Goal: Task Accomplishment & Management: Use online tool/utility

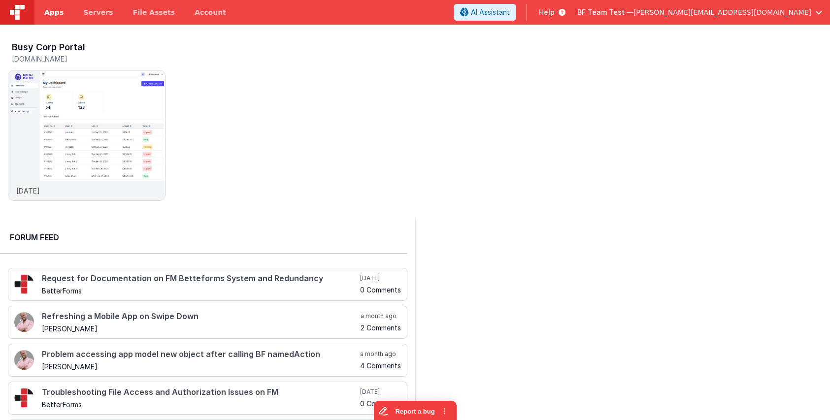
click at [56, 14] on span "Apps" at bounding box center [53, 12] width 19 height 10
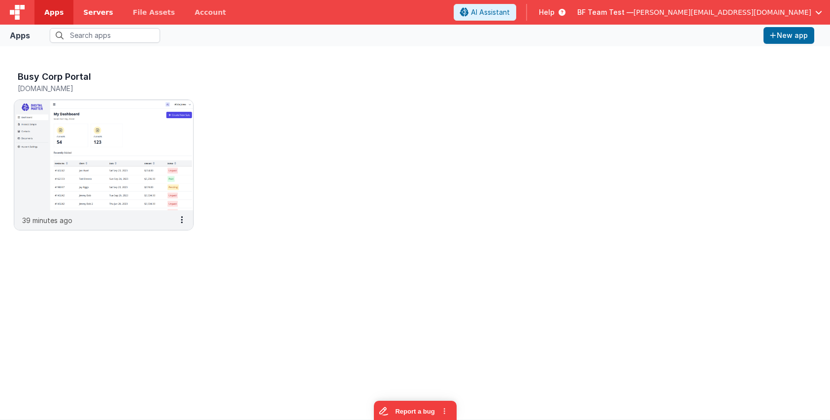
click at [85, 12] on span "Servers" at bounding box center [98, 12] width 30 height 10
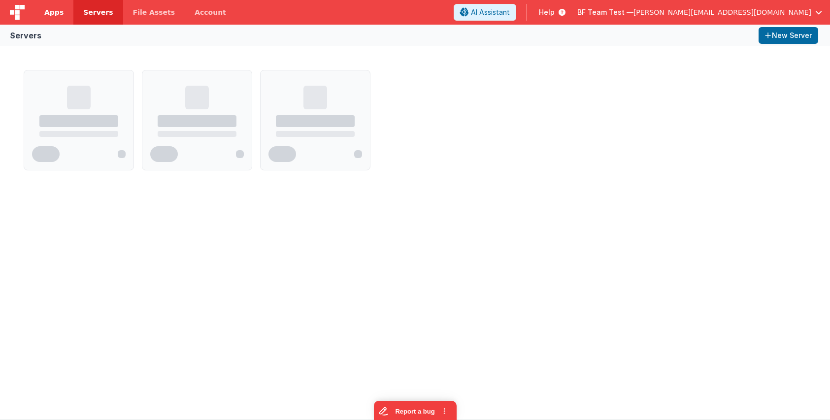
click at [57, 14] on span "Apps" at bounding box center [53, 12] width 19 height 10
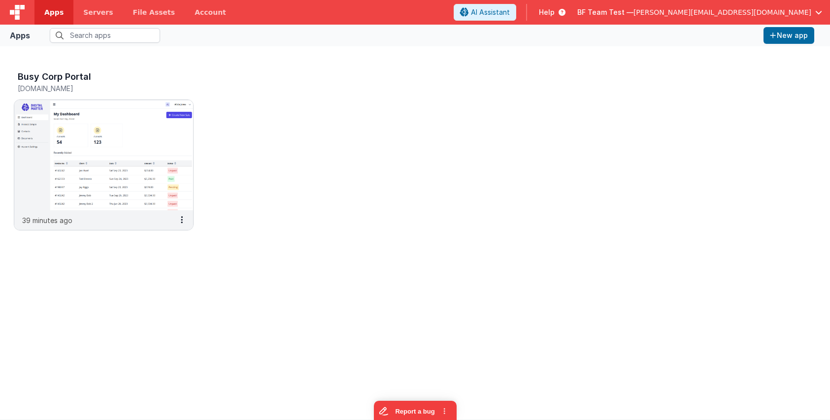
click at [770, 12] on span "[PERSON_NAME][EMAIL_ADDRESS][DOMAIN_NAME]" at bounding box center [722, 12] width 178 height 10
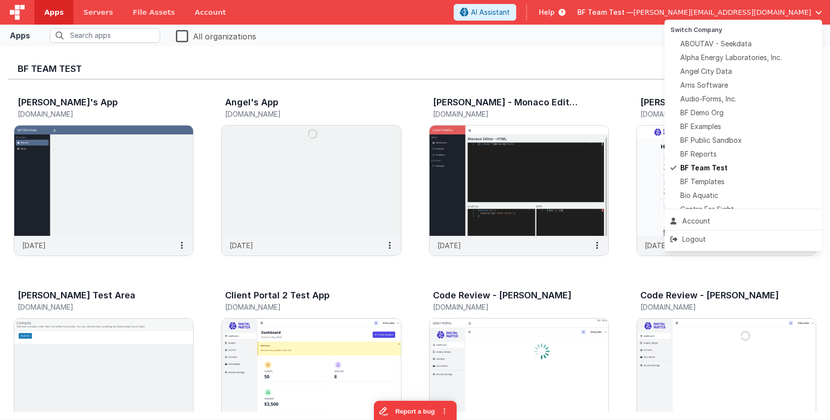
click at [478, 59] on button at bounding box center [415, 210] width 830 height 420
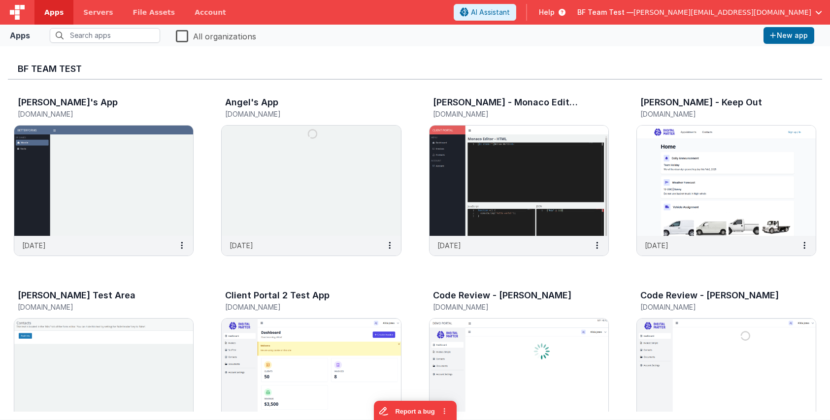
click at [180, 36] on label "All organizations" at bounding box center [216, 36] width 80 height 14
click at [0, 0] on input "All organizations" at bounding box center [0, 0] width 0 height 0
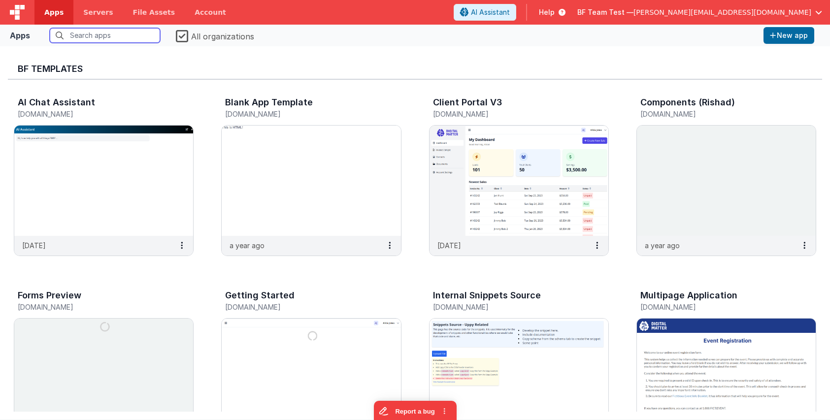
click at [96, 34] on input "text" at bounding box center [105, 35] width 110 height 15
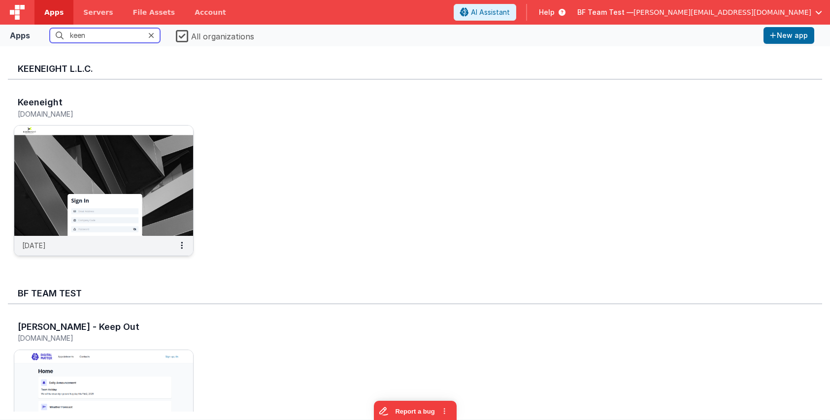
type input "keen"
click at [88, 187] on img at bounding box center [103, 181] width 179 height 110
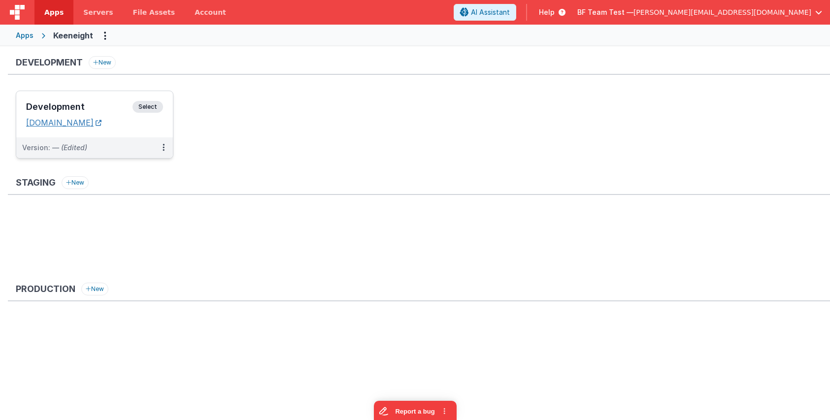
click at [101, 123] on link "[DOMAIN_NAME]" at bounding box center [63, 123] width 75 height 10
click at [93, 97] on div "Development Select URLs [DOMAIN_NAME]" at bounding box center [94, 114] width 157 height 46
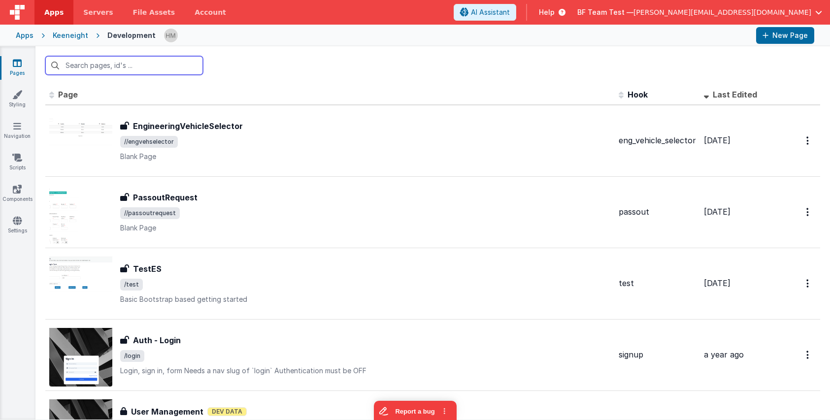
click at [132, 63] on input "text" at bounding box center [124, 65] width 158 height 19
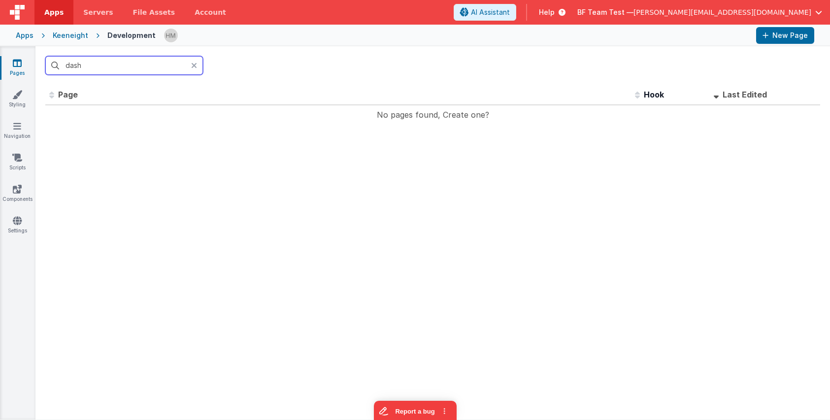
drag, startPoint x: 133, startPoint y: 67, endPoint x: -18, endPoint y: 42, distance: 153.4
click at [45, 56] on input "dash" at bounding box center [124, 65] width 158 height 19
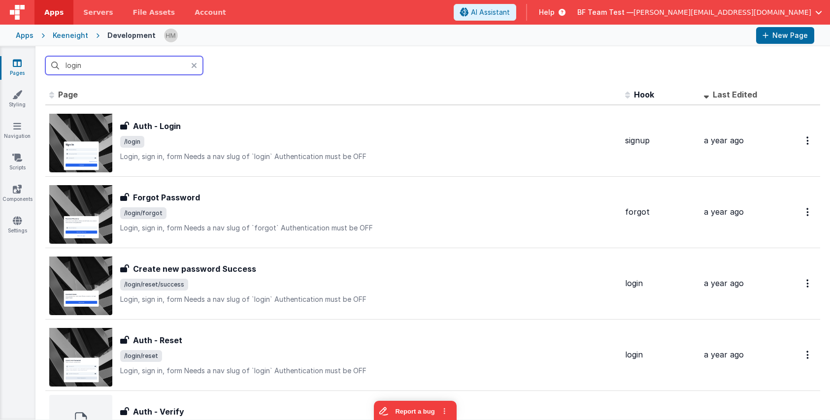
type input "login"
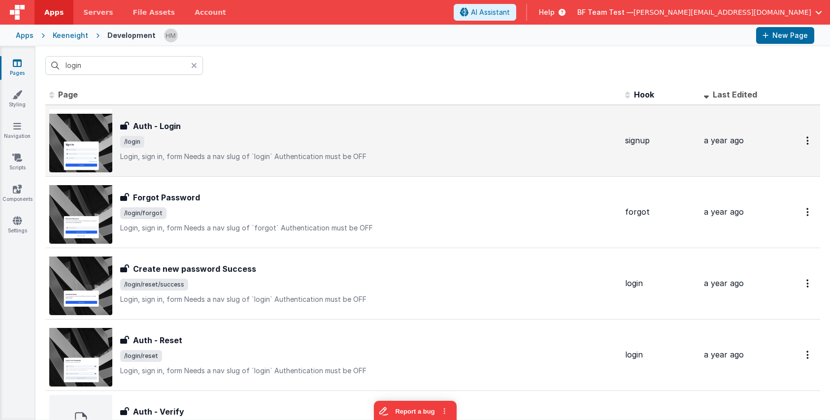
drag, startPoint x: 229, startPoint y: 104, endPoint x: 235, endPoint y: 112, distance: 10.3
click at [230, 105] on table "Id Page Description Hook Last Edited FR_E94D7965-ECD2-9143-A9D7-CF6BD93AEFAA Au…" at bounding box center [432, 309] width 775 height 448
click at [235, 112] on div "Auth - Login Auth - Login /login Login, sign in, formNeeds a nav slug of `logi…" at bounding box center [333, 140] width 568 height 63
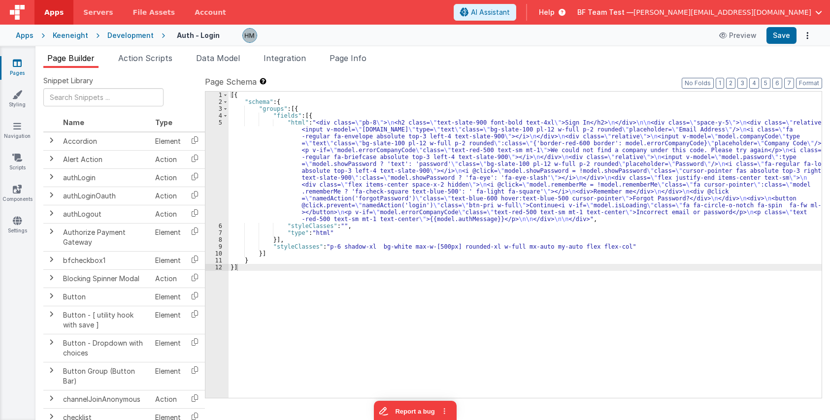
click at [405, 175] on div "[{ "schema" : { "groups" : [{ "fields" : [{ "html" : "<div class= \" pb-8 \" > …" at bounding box center [525, 252] width 593 height 320
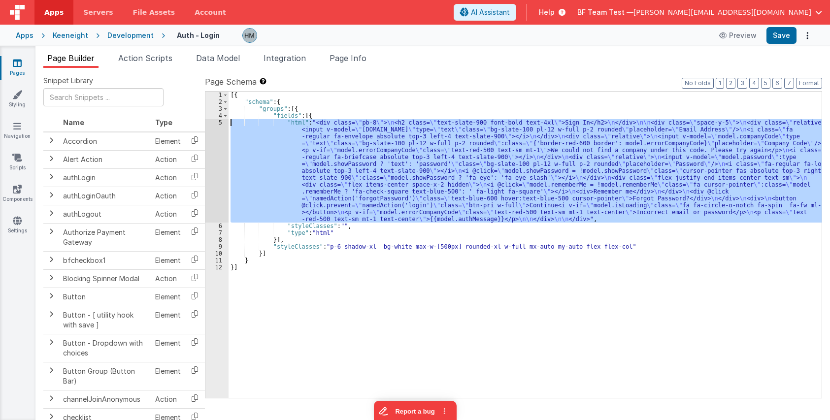
click at [218, 124] on div "5" at bounding box center [216, 170] width 23 height 103
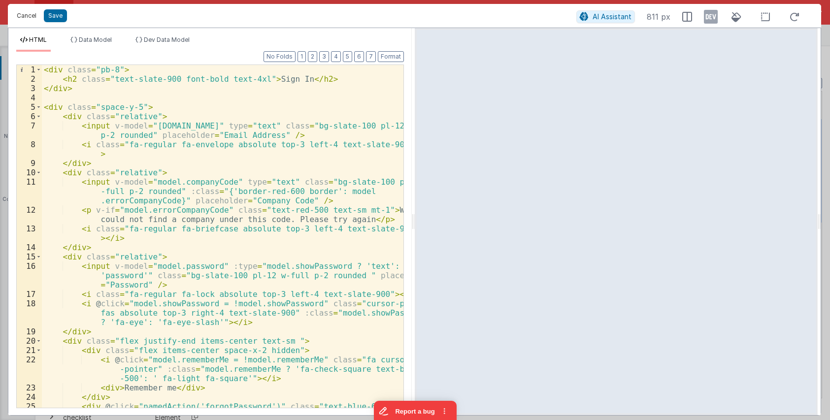
click at [28, 17] on button "Cancel" at bounding box center [27, 16] width 30 height 14
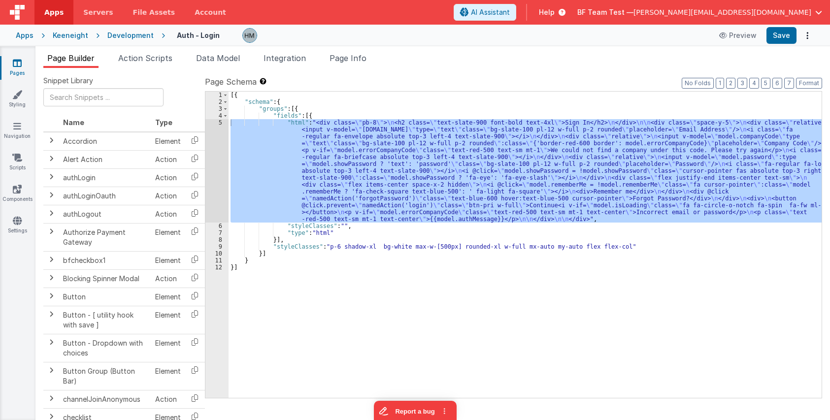
click at [20, 65] on icon at bounding box center [17, 63] width 9 height 10
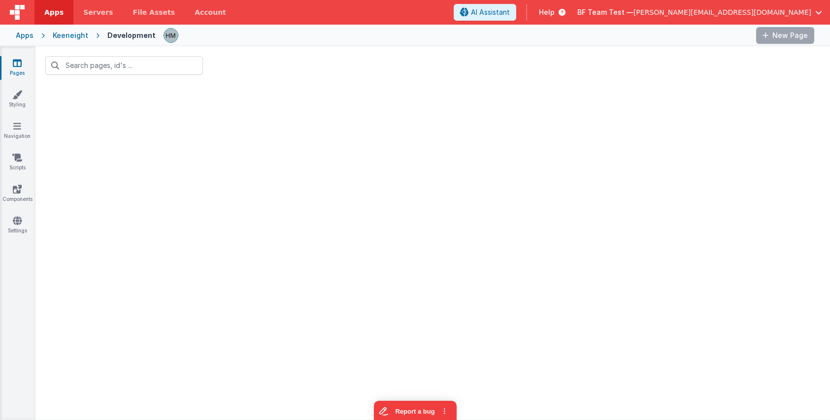
type input "login"
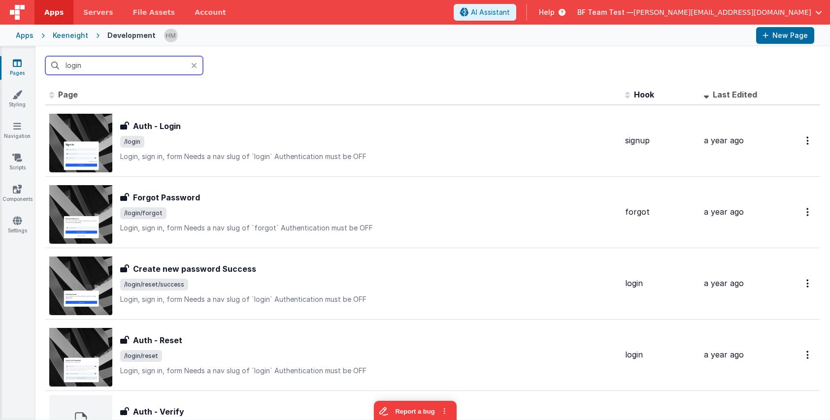
click at [189, 64] on input "login" at bounding box center [124, 65] width 158 height 19
click at [195, 65] on icon at bounding box center [194, 66] width 6 height 8
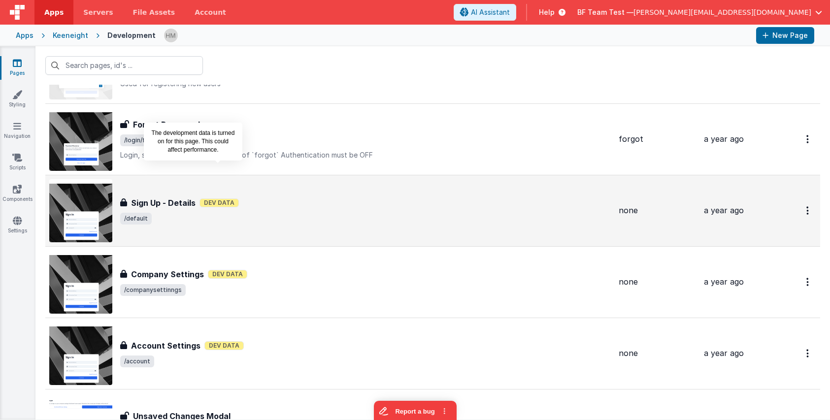
scroll to position [473, 0]
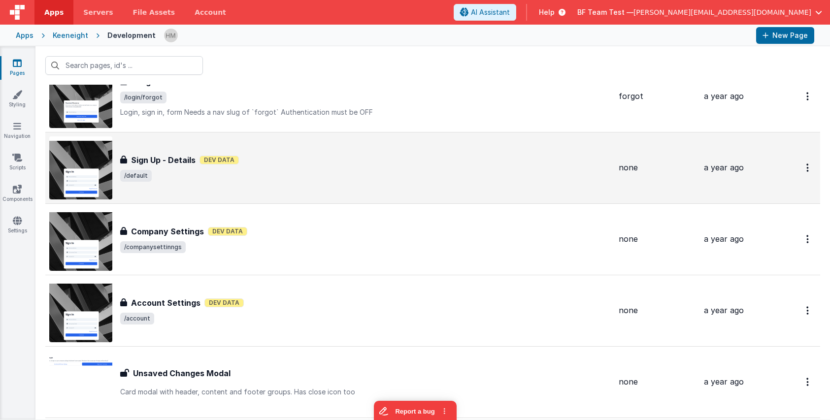
click at [258, 182] on div "Sign Up - Details Sign Up - Details Dev Data /default" at bounding box center [330, 167] width 562 height 63
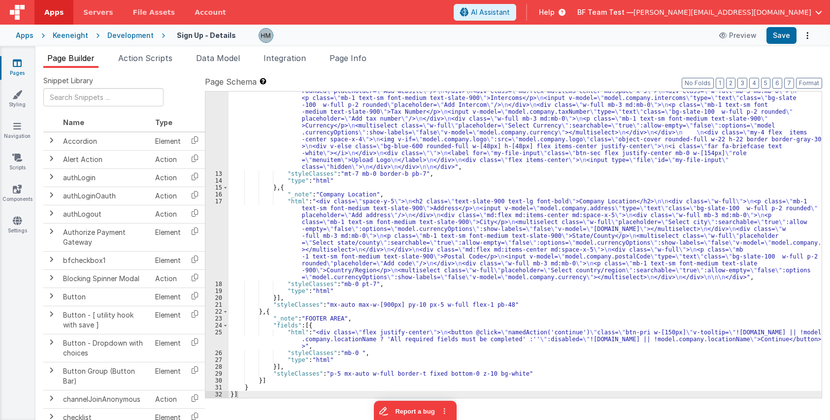
scroll to position [142, 0]
click at [15, 104] on link "Styling" at bounding box center [17, 100] width 35 height 20
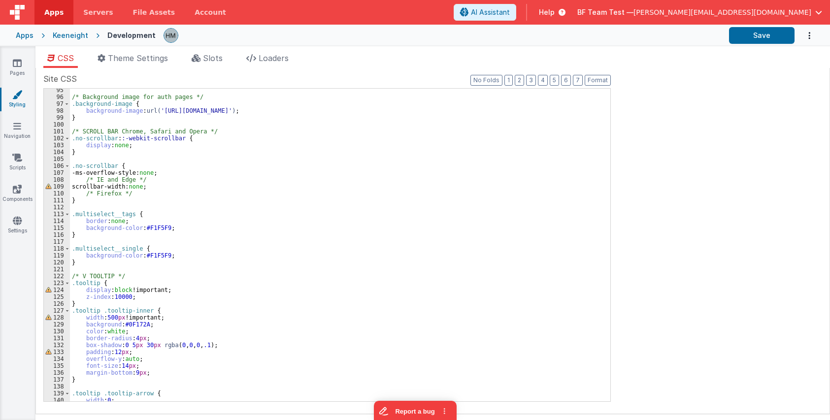
scroll to position [709, 0]
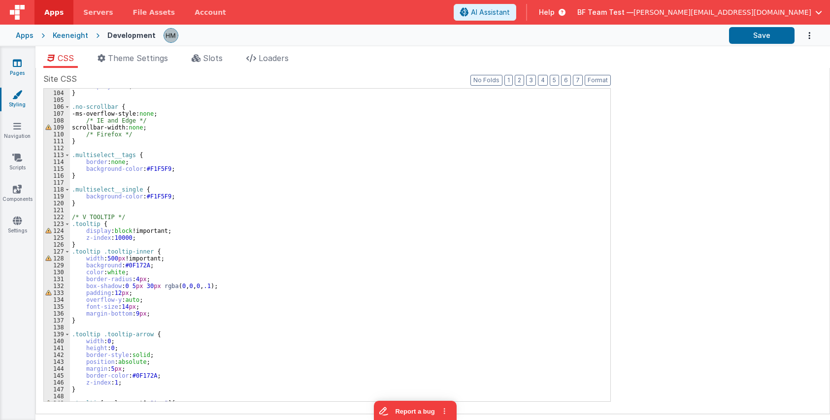
click at [15, 62] on icon at bounding box center [17, 63] width 9 height 10
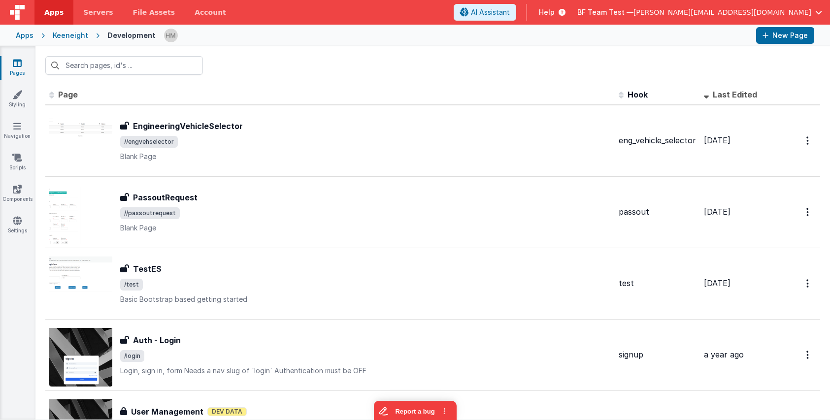
click at [22, 34] on div "Apps" at bounding box center [25, 36] width 18 height 10
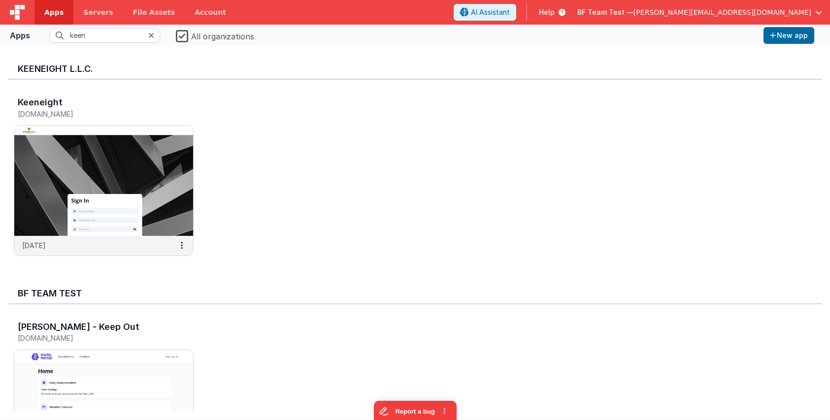
click at [149, 33] on icon at bounding box center [151, 36] width 6 height 8
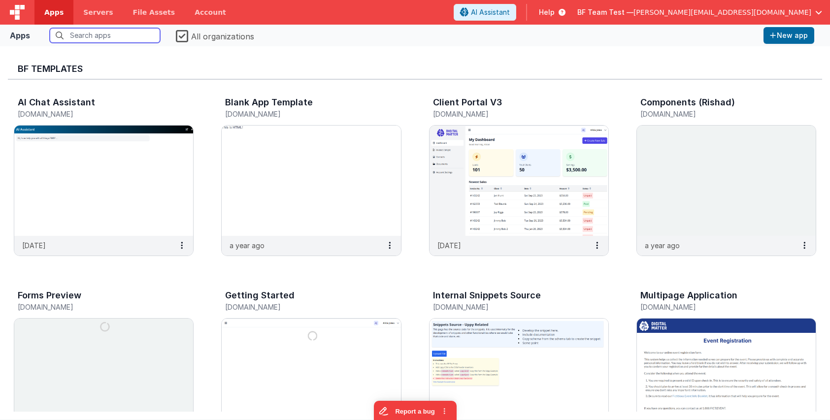
click at [120, 35] on input "text" at bounding box center [105, 35] width 110 height 15
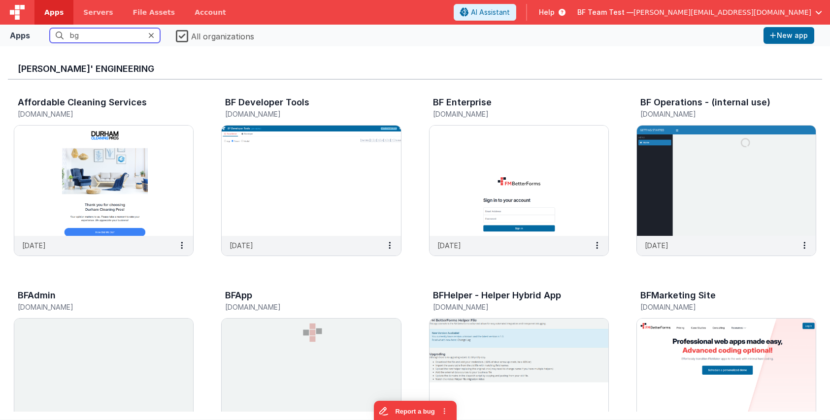
drag, startPoint x: 119, startPoint y: 36, endPoint x: -3, endPoint y: 26, distance: 123.1
click at [50, 28] on input "bg" at bounding box center [105, 35] width 110 height 15
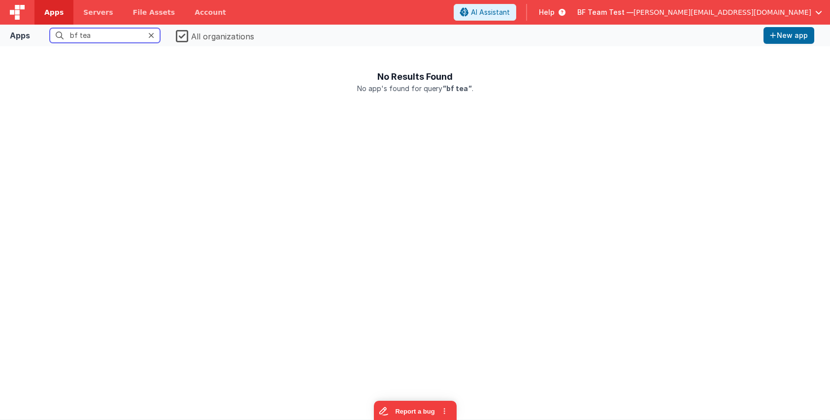
type input "bf tea"
click at [151, 34] on icon at bounding box center [151, 36] width 6 height 8
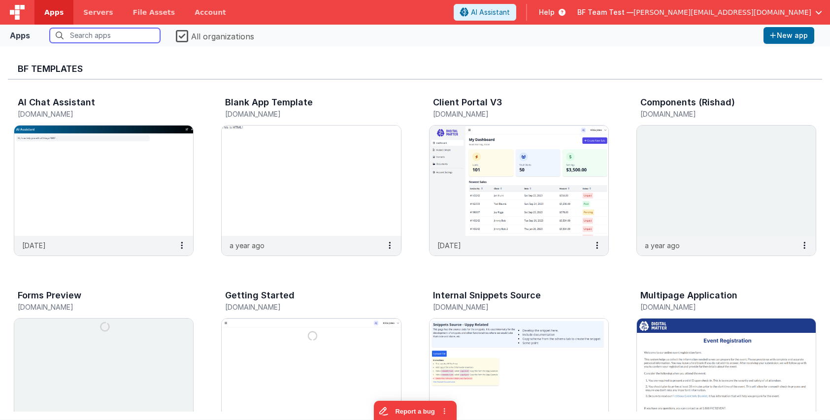
click at [112, 35] on input "text" at bounding box center [105, 35] width 110 height 15
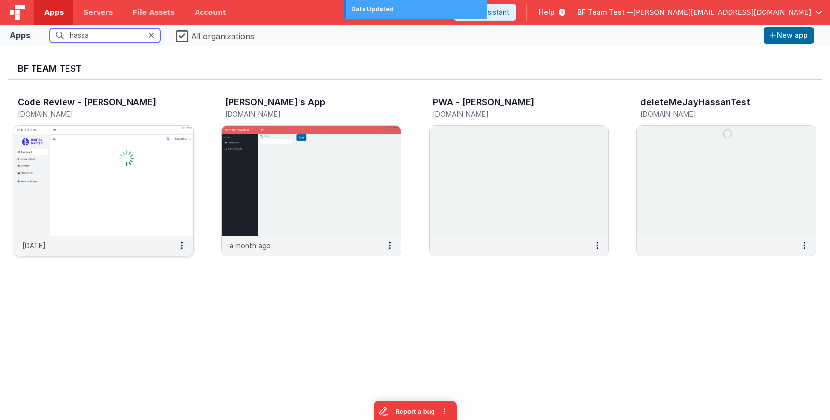
type input "hassa"
click at [153, 150] on img at bounding box center [103, 181] width 179 height 110
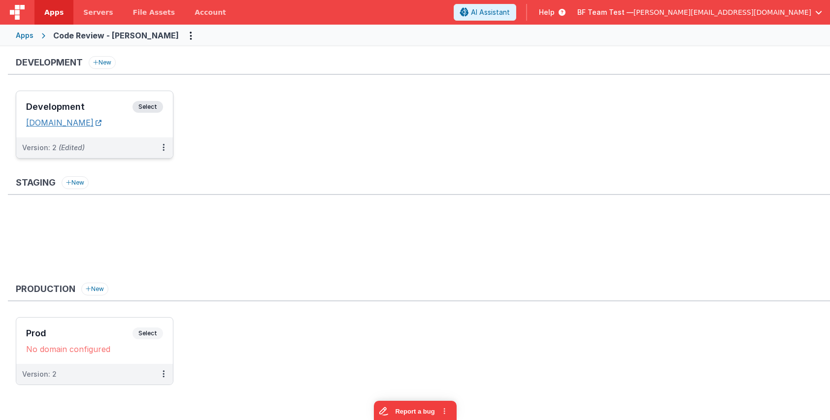
click at [101, 121] on link "[DOMAIN_NAME]" at bounding box center [63, 123] width 75 height 10
click at [82, 99] on div "Development Select URLs [DOMAIN_NAME]" at bounding box center [94, 114] width 157 height 46
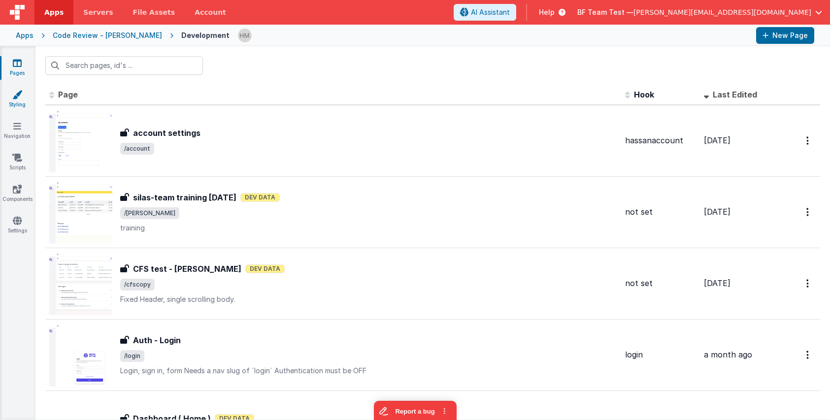
click at [11, 98] on link "Styling" at bounding box center [17, 100] width 35 height 20
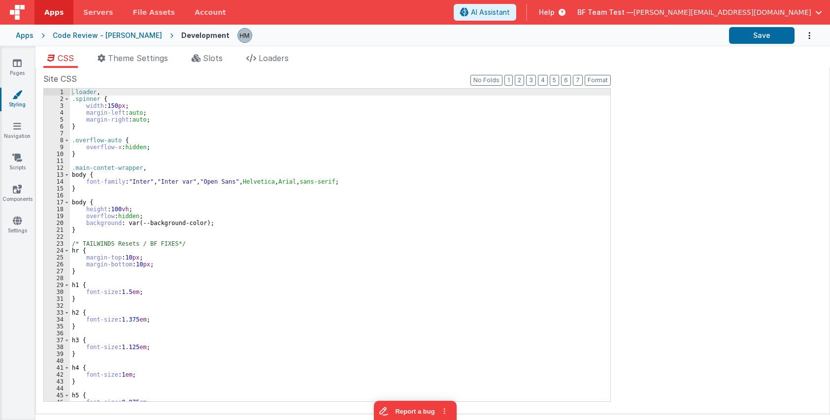
click at [88, 189] on div ".loader , .spinner { width : 150 px ; margin-left : auto ; margin-right : auto …" at bounding box center [340, 252] width 540 height 327
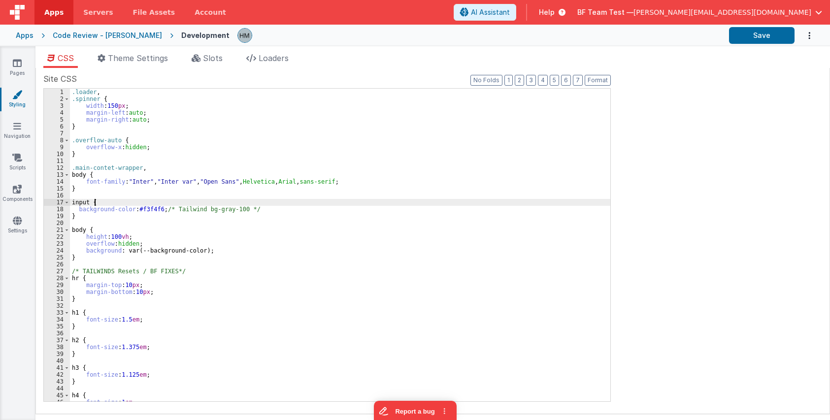
click at [199, 203] on div ".loader , .spinner { width : 150 px ; margin-left : auto ; margin-right : auto …" at bounding box center [340, 252] width 540 height 327
click at [762, 30] on button "Save" at bounding box center [762, 35] width 66 height 17
click at [159, 209] on div ".loader , .spinner { width : 150 px ; margin-left : auto ; margin-right : auto …" at bounding box center [340, 252] width 540 height 327
click at [234, 182] on div ".loader , .spinner { width : 150 px ; margin-left : auto ; margin-right : auto …" at bounding box center [340, 252] width 540 height 327
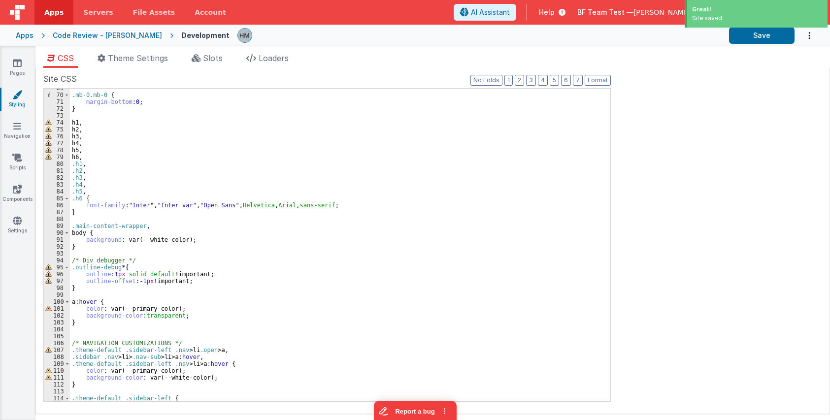
scroll to position [650, 0]
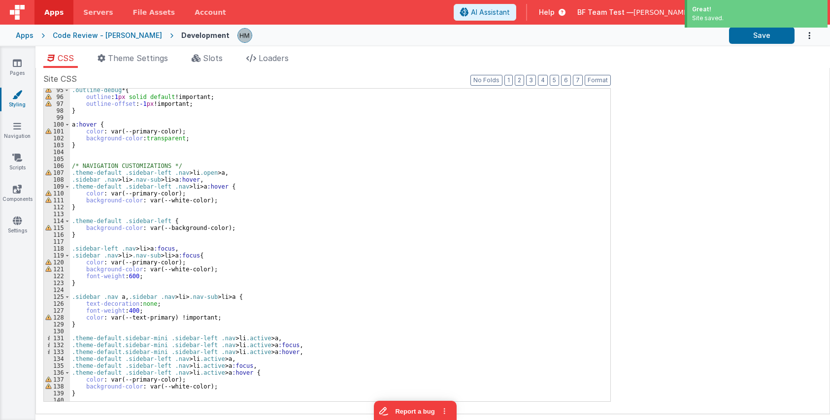
click at [284, 251] on div ".outline-debug * { outline : 1 px solid default !important; outline-offset : -1…" at bounding box center [340, 250] width 540 height 327
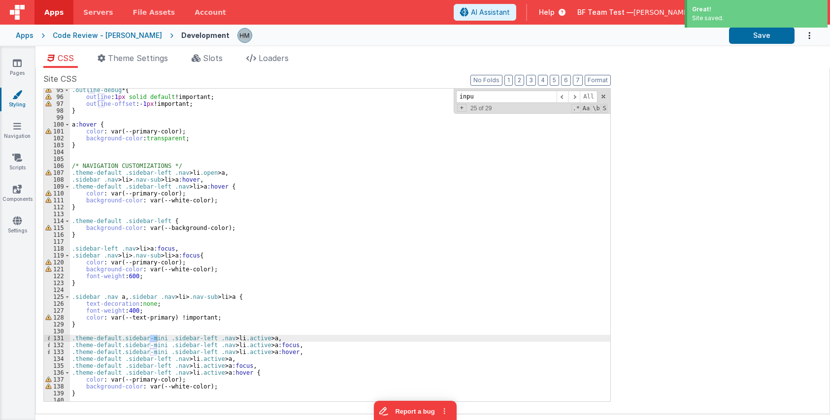
scroll to position [0, 0]
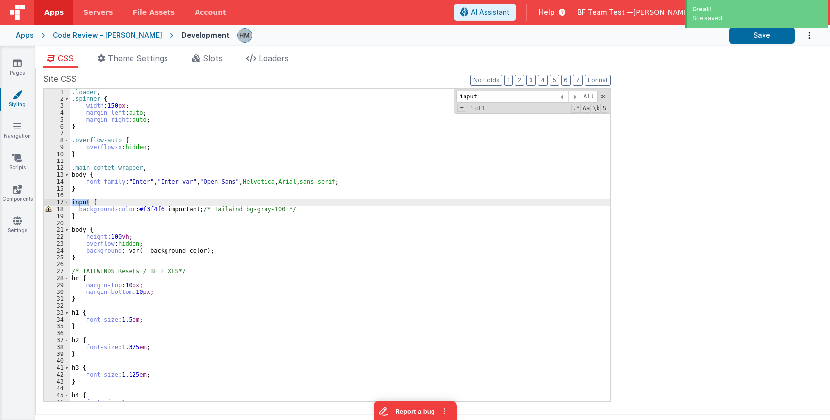
type input "input"
click at [90, 198] on div ".loader , .spinner { width : 150 px ; margin-left : auto ; margin-right : auto …" at bounding box center [340, 252] width 540 height 327
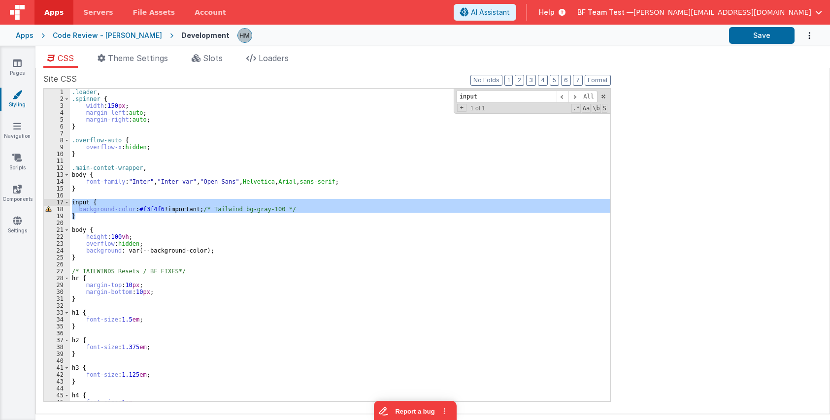
drag, startPoint x: 77, startPoint y: 219, endPoint x: 65, endPoint y: 204, distance: 19.3
click at [70, 204] on div ".loader , .spinner { width : 150 px ; margin-left : auto ; margin-right : auto …" at bounding box center [340, 245] width 540 height 313
click at [270, 213] on div ".loader , .spinner { width : 150 px ; margin-left : auto ; margin-right : auto …" at bounding box center [340, 245] width 540 height 313
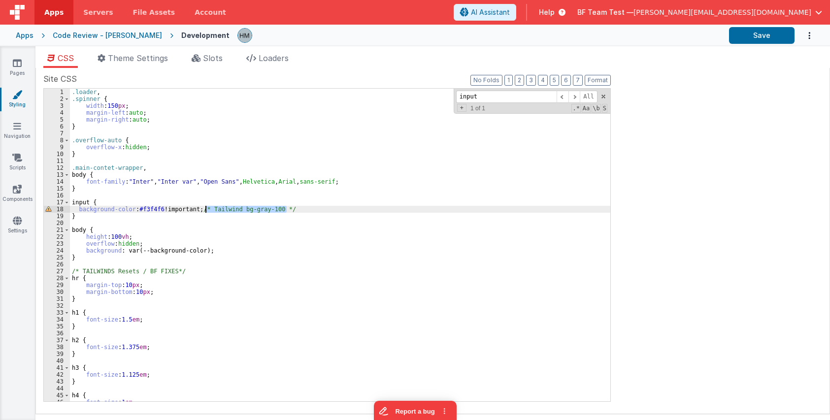
drag, startPoint x: 267, startPoint y: 208, endPoint x: 201, endPoint y: 207, distance: 66.0
click at [201, 207] on div ".loader , .spinner { width : 150 px ; margin-left : auto ; margin-right : auto …" at bounding box center [340, 252] width 540 height 327
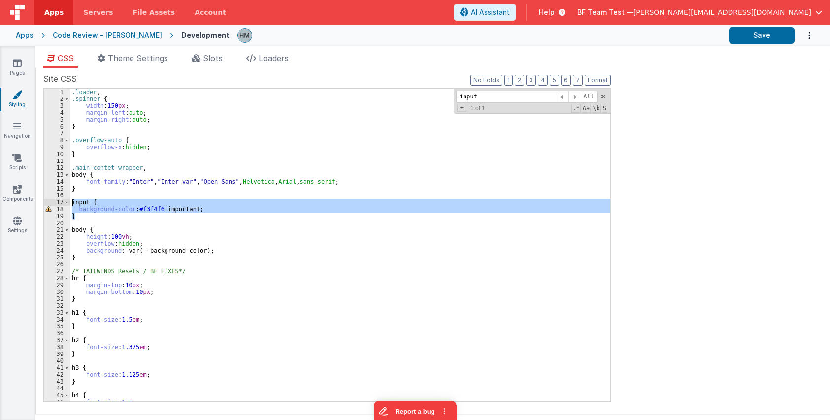
drag, startPoint x: 88, startPoint y: 218, endPoint x: 67, endPoint y: 203, distance: 25.4
click at [70, 203] on div ".loader , .spinner { width : 150 px ; margin-left : auto ; margin-right : auto …" at bounding box center [340, 245] width 540 height 313
click at [20, 63] on icon at bounding box center [17, 63] width 9 height 10
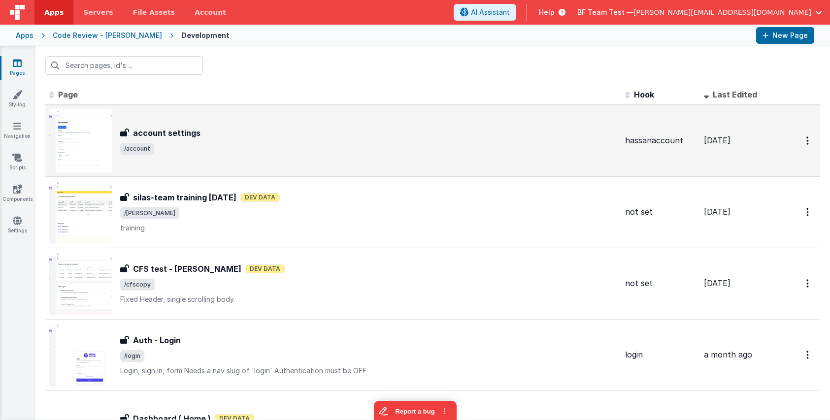
click at [237, 144] on span "/account" at bounding box center [368, 149] width 497 height 12
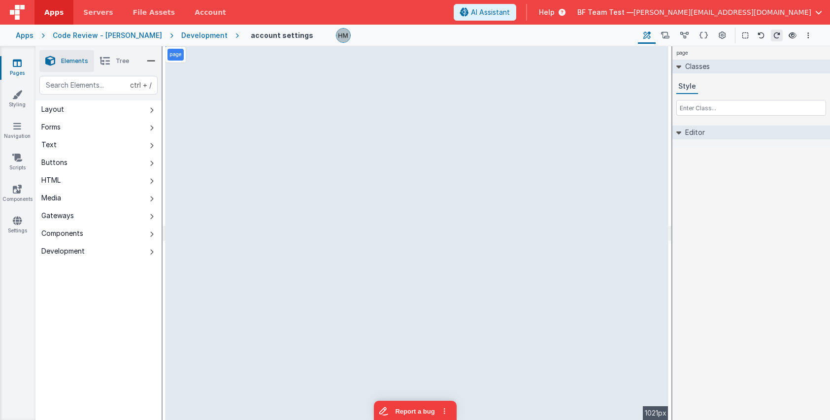
click at [273, 230] on div "page --> 1021px" at bounding box center [417, 233] width 503 height 374
click at [253, 226] on div "page --> 1021px" at bounding box center [417, 233] width 503 height 374
click at [253, 236] on div "page --> 1021px" at bounding box center [417, 233] width 503 height 374
click at [244, 176] on div "page --> 1021px" at bounding box center [417, 233] width 503 height 374
drag, startPoint x: 244, startPoint y: 176, endPoint x: 216, endPoint y: 159, distance: 33.2
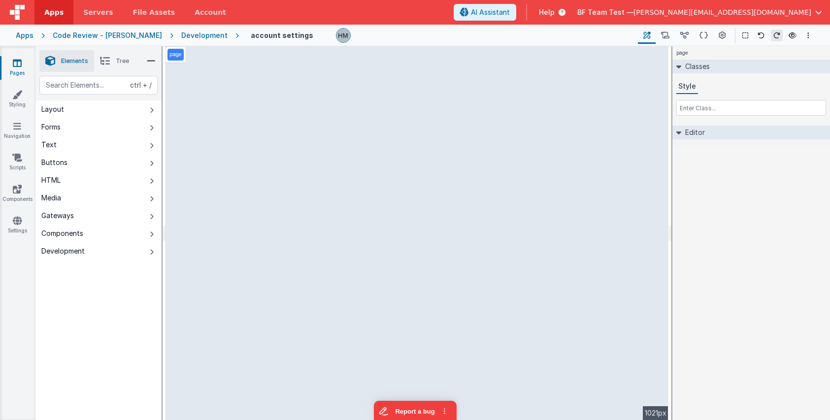
click at [245, 176] on div "page --> 1021px" at bounding box center [417, 233] width 503 height 374
click at [178, 54] on p "page" at bounding box center [175, 55] width 12 height 8
click at [113, 58] on li "Tree" at bounding box center [114, 61] width 41 height 22
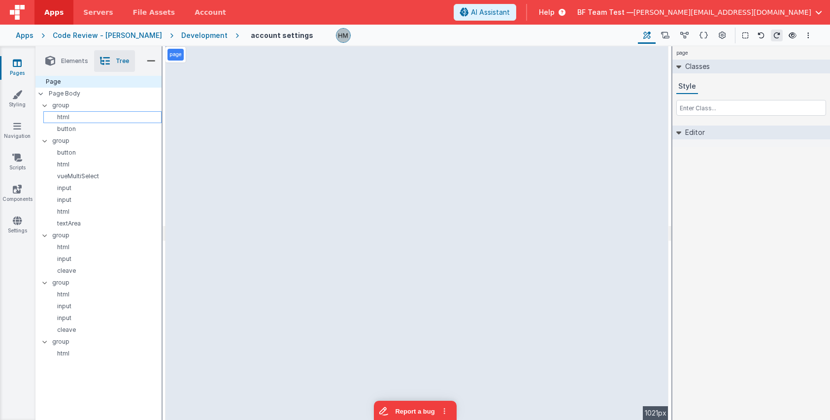
click at [63, 112] on div "html" at bounding box center [102, 117] width 118 height 12
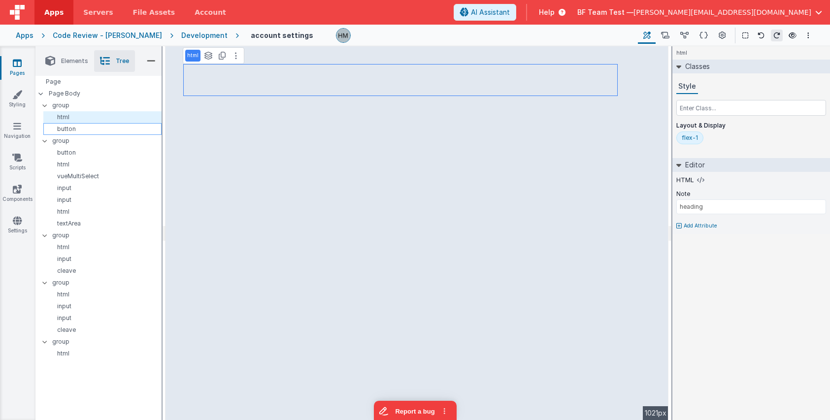
click at [74, 126] on p "button" at bounding box center [104, 129] width 114 height 8
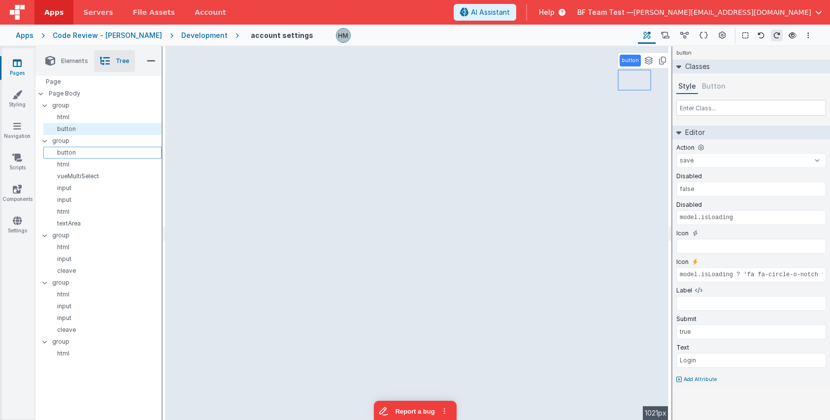
click at [76, 152] on p "button" at bounding box center [104, 153] width 114 height 8
select select "installApp"
type input "test"
type input "PWA INSTALL"
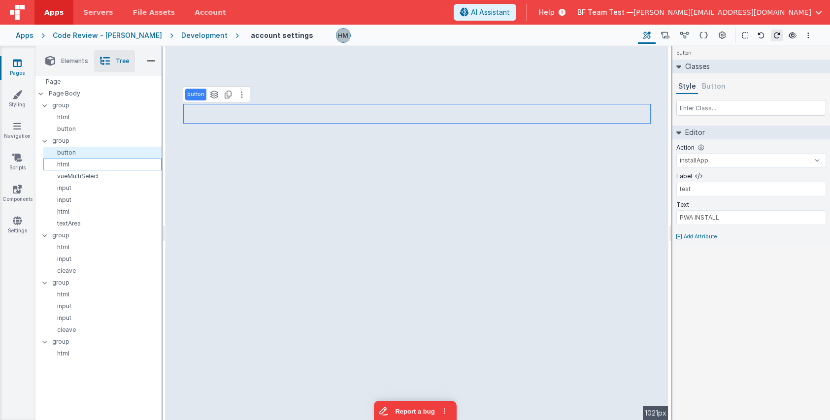
click at [75, 164] on p "html" at bounding box center [104, 165] width 114 height 8
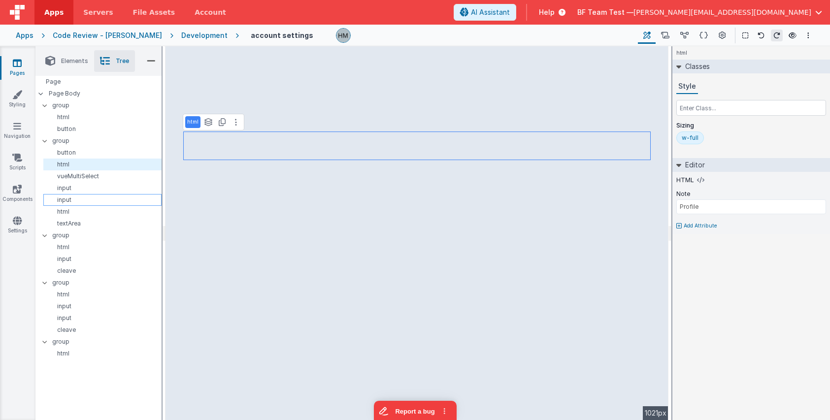
click at [79, 199] on p "input" at bounding box center [104, 200] width 114 height 8
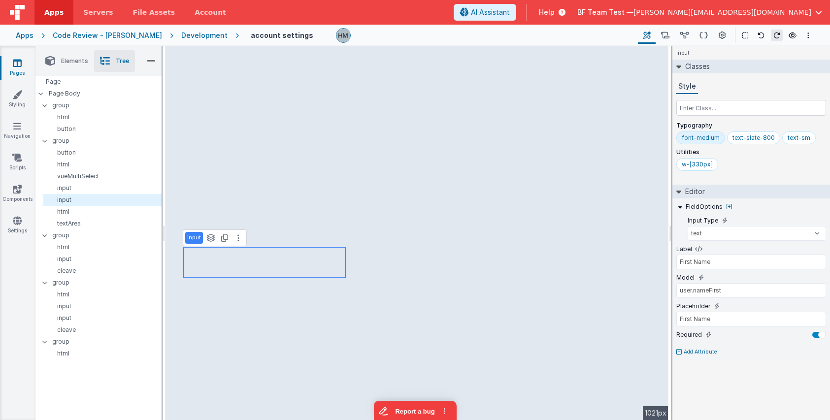
click at [282, 229] on div "input See layers ctrl + L Duplicate ctrl + D --> 1021px" at bounding box center [417, 233] width 503 height 374
click at [284, 223] on div "input See layers ctrl + L Duplicate ctrl + D --> 1021px" at bounding box center [417, 233] width 503 height 374
click at [298, 190] on div "input See layers ctrl + L Duplicate ctrl + D --> 1021px" at bounding box center [417, 233] width 503 height 374
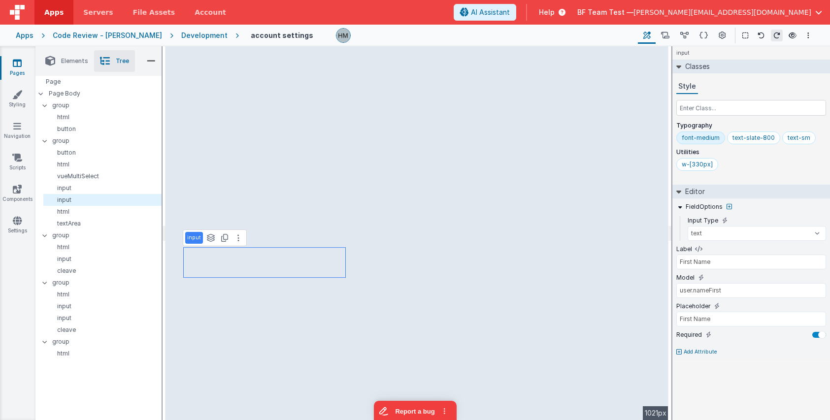
click at [298, 190] on div "input See layers ctrl + L Duplicate ctrl + D --> 1021px" at bounding box center [417, 233] width 503 height 374
click at [17, 104] on link "Styling" at bounding box center [17, 100] width 35 height 20
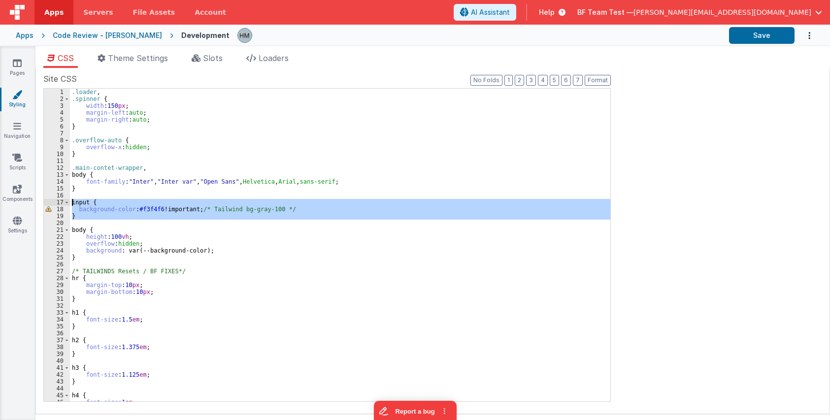
drag, startPoint x: 87, startPoint y: 220, endPoint x: 55, endPoint y: 200, distance: 37.3
click at [70, 200] on div ".loader , .spinner { width : 150 px ; margin-left : auto ; margin-right : auto …" at bounding box center [340, 245] width 540 height 313
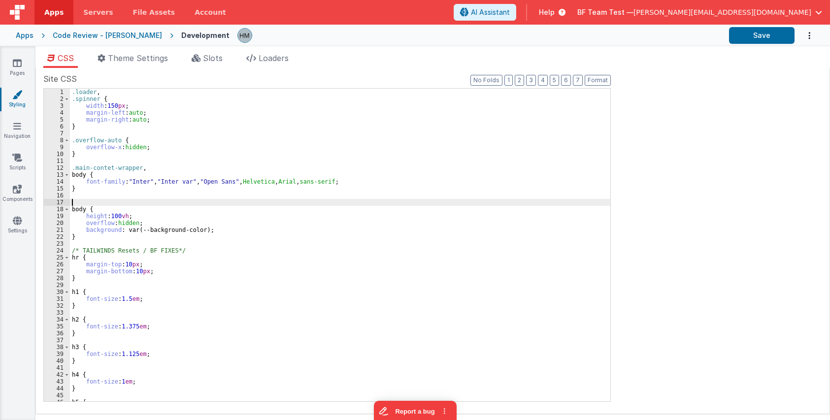
click at [125, 195] on div ".loader , .spinner { width : 150 px ; margin-left : auto ; margin-right : auto …" at bounding box center [340, 252] width 540 height 327
click at [766, 32] on button "Save" at bounding box center [762, 35] width 66 height 17
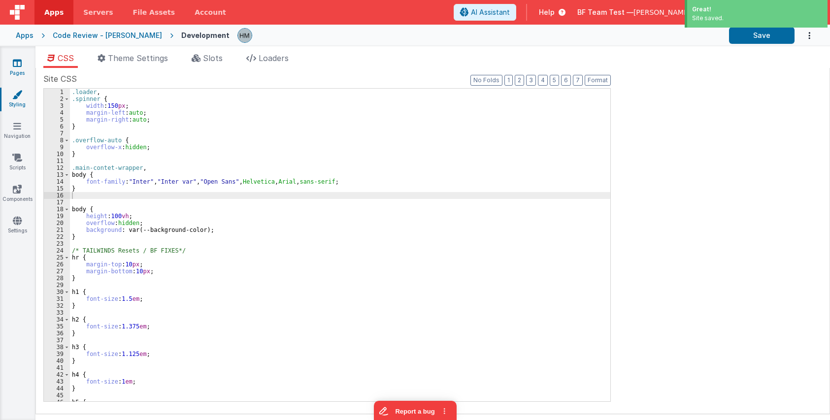
click at [18, 66] on icon at bounding box center [17, 63] width 9 height 10
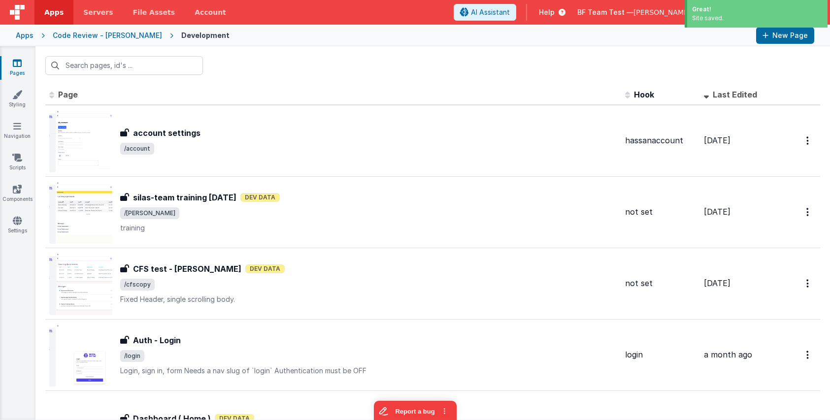
click at [238, 68] on div at bounding box center [432, 65] width 795 height 38
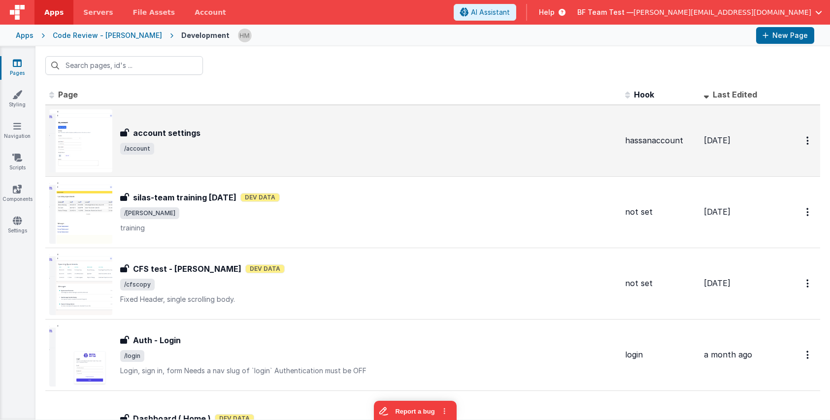
click at [257, 141] on div "account settings account settings /account" at bounding box center [368, 141] width 497 height 28
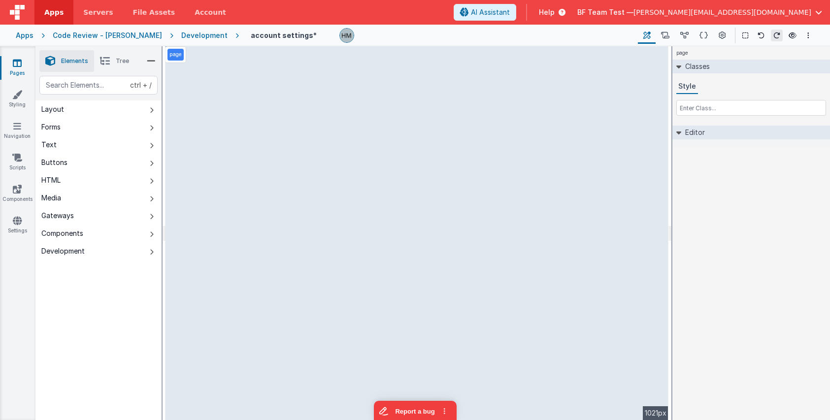
click at [254, 190] on div "page --> 1021px" at bounding box center [417, 233] width 503 height 374
click at [246, 222] on div "page --> 1021px" at bounding box center [417, 233] width 503 height 374
click at [187, 166] on div "page --> 1021px" at bounding box center [417, 233] width 503 height 374
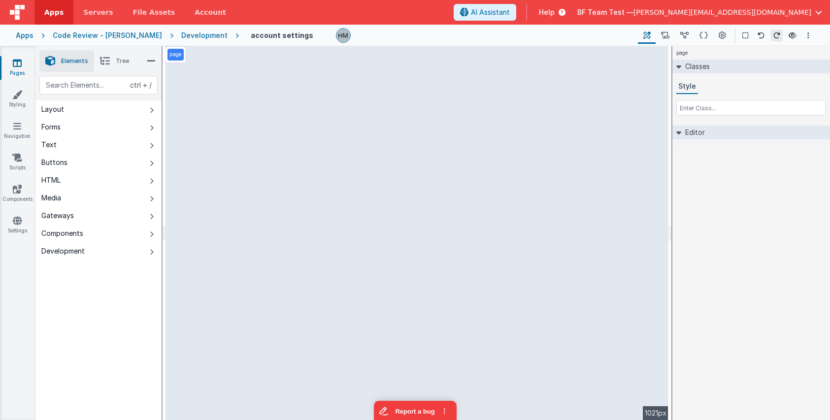
click at [121, 66] on li "Tree" at bounding box center [114, 61] width 41 height 22
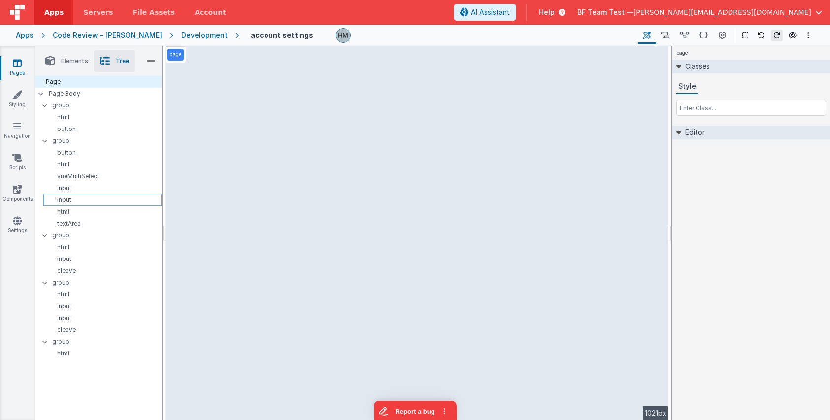
click at [80, 199] on p "input" at bounding box center [104, 200] width 114 height 8
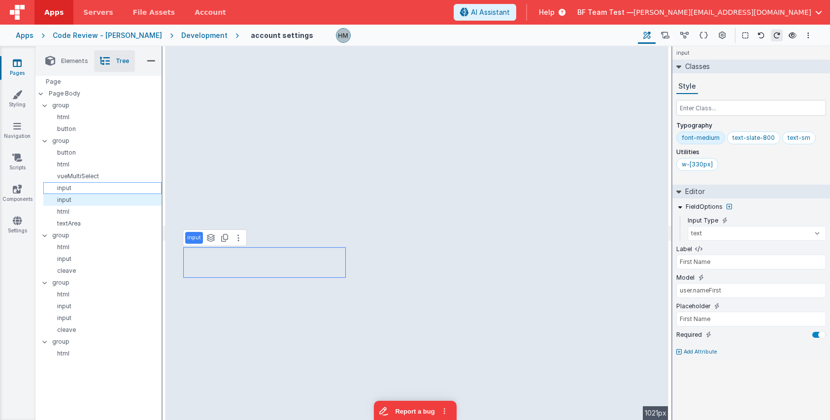
click at [76, 187] on p "input" at bounding box center [104, 188] width 114 height 8
type input "Last Name"
type input "user.nameLast"
type input "Last Name"
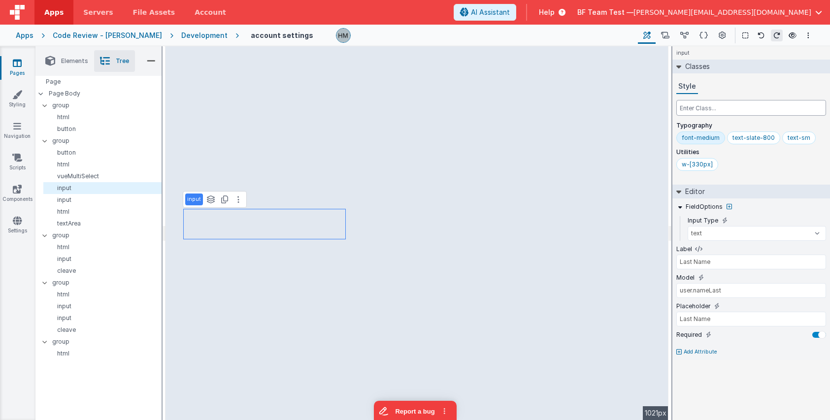
click at [712, 111] on input "text" at bounding box center [751, 108] width 150 height 16
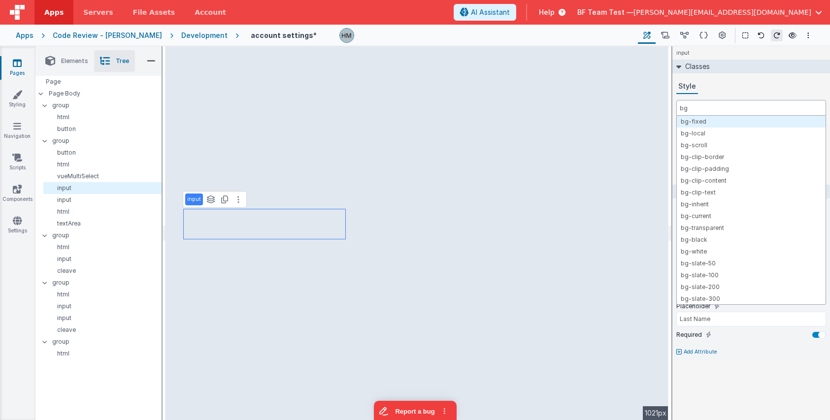
type input "b"
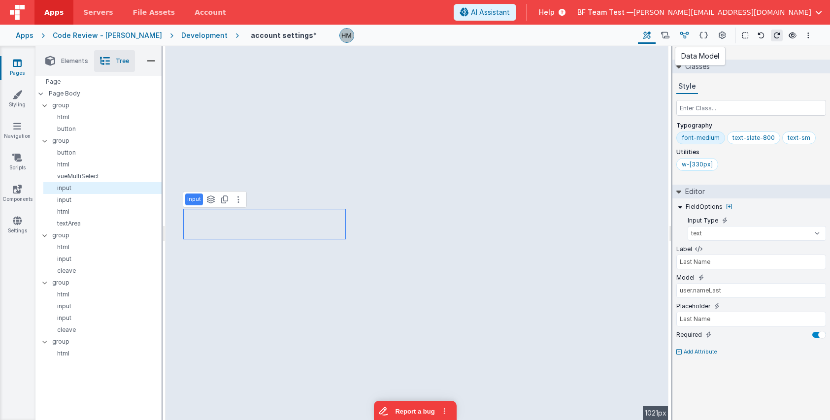
click at [677, 38] on button at bounding box center [684, 35] width 19 height 17
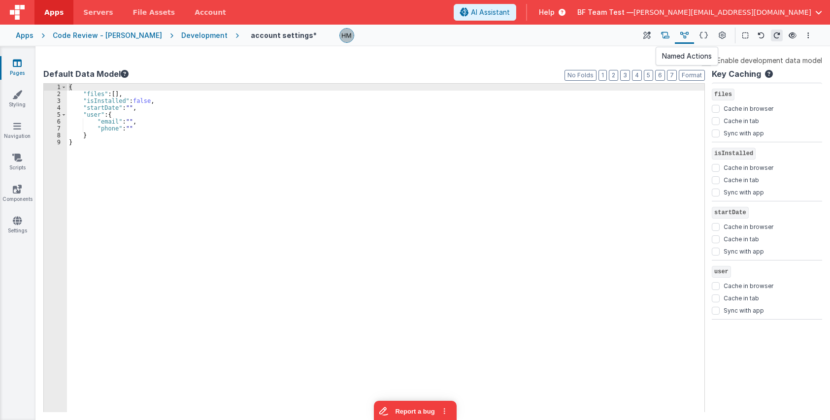
click at [663, 37] on icon at bounding box center [665, 36] width 8 height 10
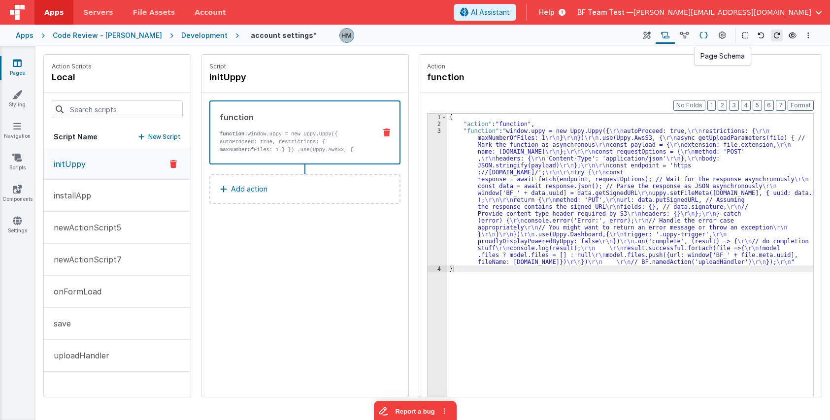
click at [700, 34] on icon at bounding box center [703, 36] width 8 height 10
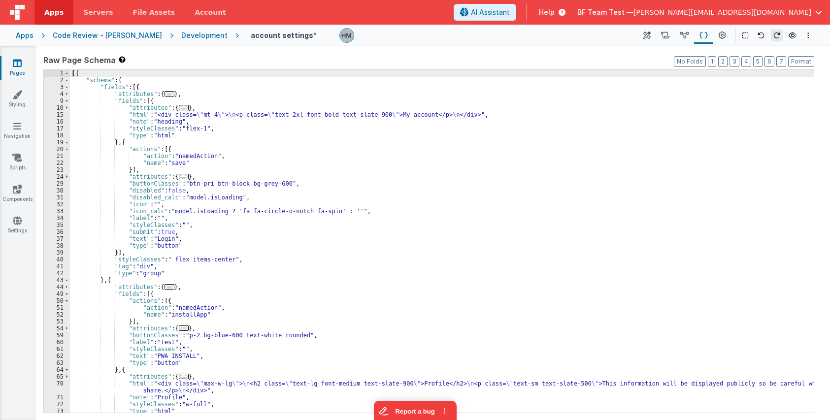
click at [501, 122] on div "[{ "schema" : { "fields" : [{ "attributes" : { ... } , "fields" : [{ "attribute…" at bounding box center [442, 248] width 744 height 357
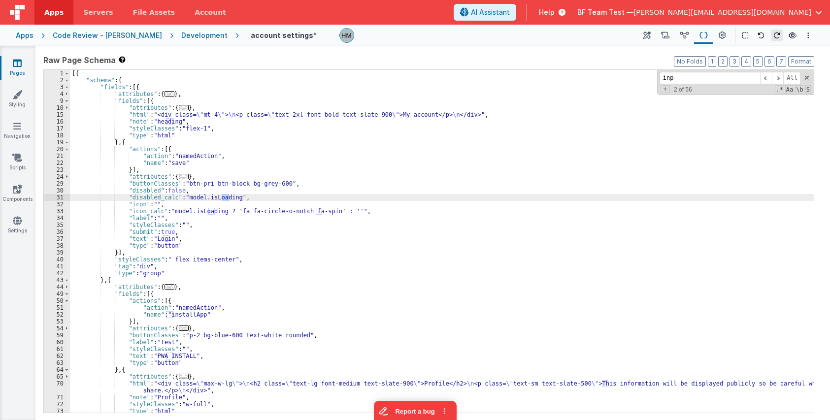
scroll to position [304, 0]
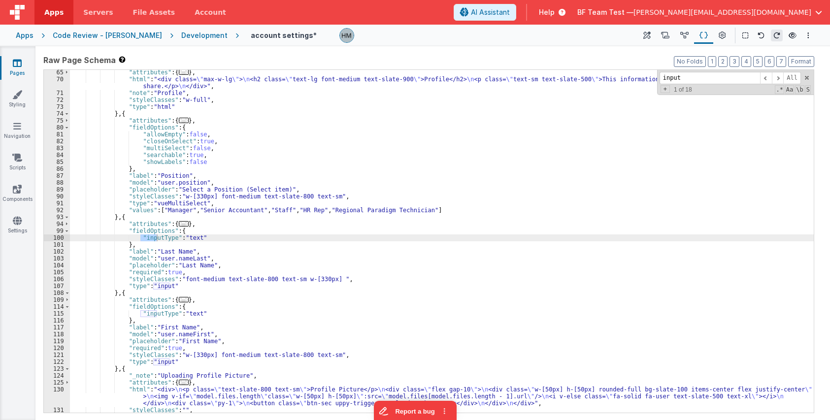
type input "input"
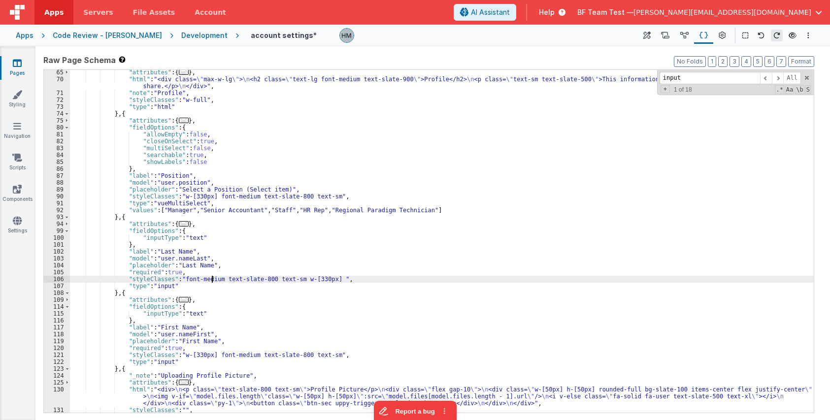
click at [213, 276] on div ""attributes" : { ... } , "html" : "<div class= \" max-w-lg \" > \n <h2 class= \…" at bounding box center [442, 247] width 744 height 357
click at [215, 267] on div ""attributes" : { ... } , "html" : "<div class= \" max-w-lg \" > \n <h2 class= \…" at bounding box center [442, 247] width 744 height 357
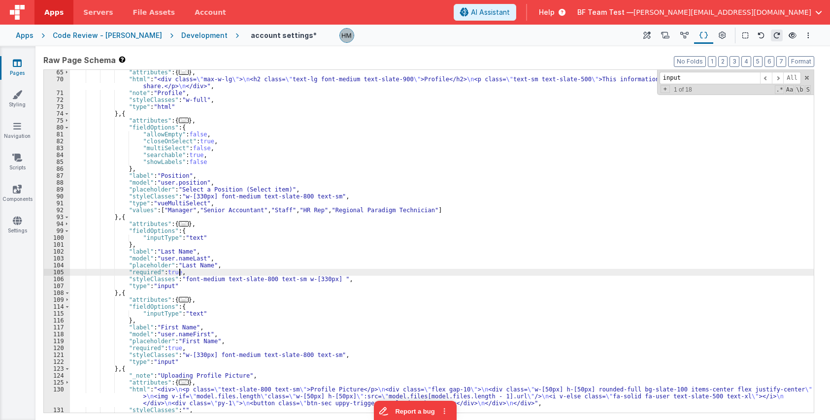
click at [218, 272] on div ""attributes" : { ... } , "html" : "<div class= \" max-w-lg \" > \n <h2 class= \…" at bounding box center [442, 247] width 744 height 357
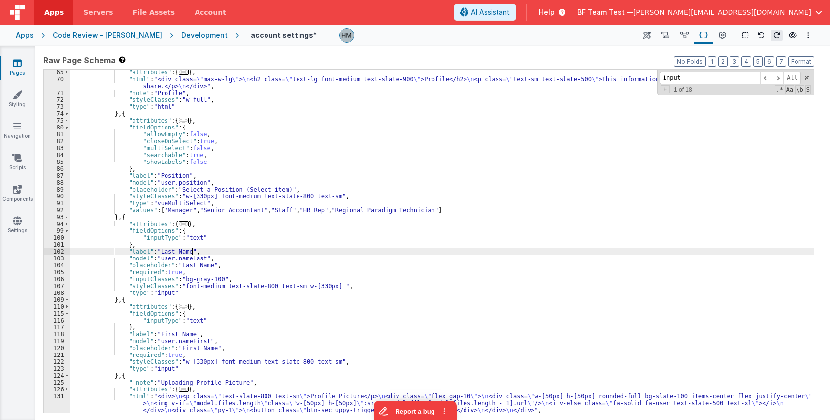
click at [283, 249] on div ""attributes" : { ... } , "html" : "<div class= \" max-w-lg \" > \n <h2 class= \…" at bounding box center [442, 247] width 744 height 357
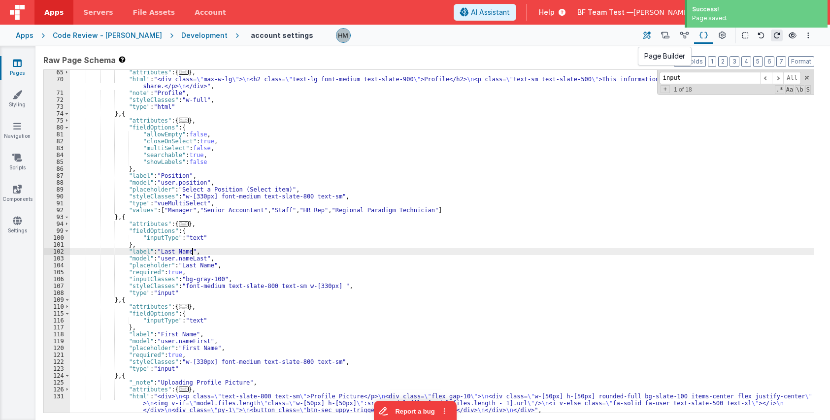
click at [648, 40] on icon at bounding box center [646, 36] width 7 height 10
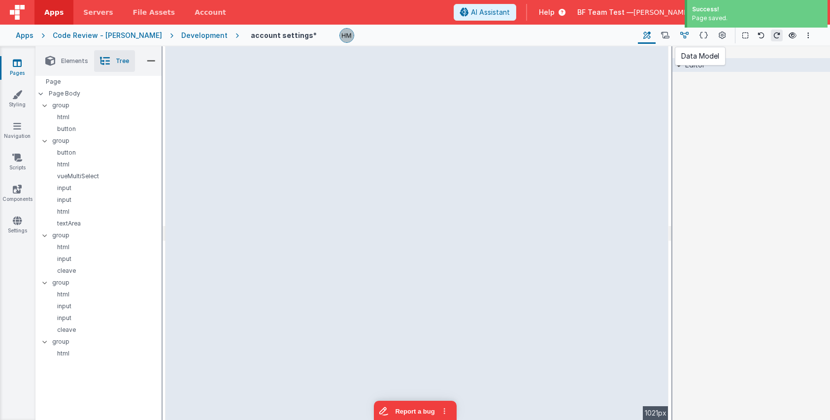
click at [689, 35] on button at bounding box center [684, 35] width 19 height 17
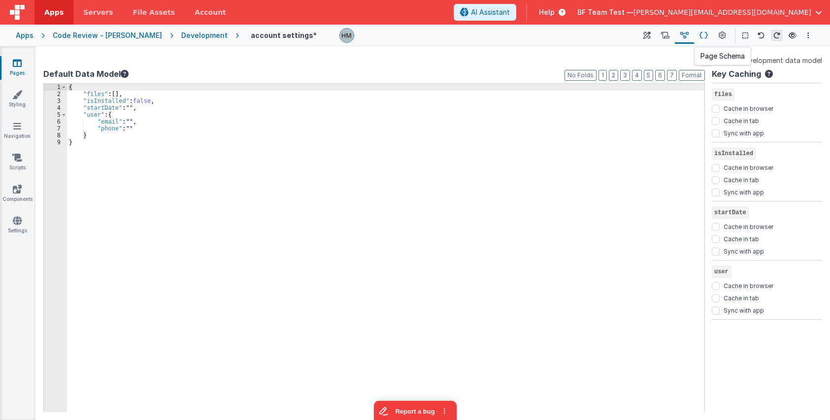
click at [699, 36] on button at bounding box center [703, 35] width 19 height 17
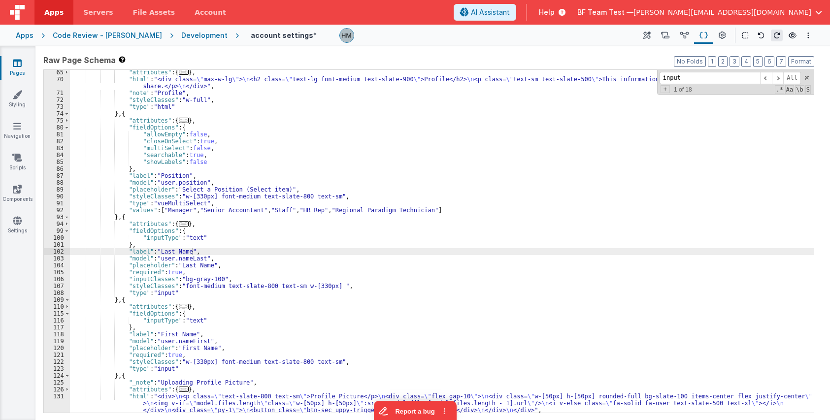
click at [181, 279] on div ""attributes" : { ... } , "html" : "<div class= \" max-w-lg \" > \n <h2 class= \…" at bounding box center [442, 247] width 744 height 357
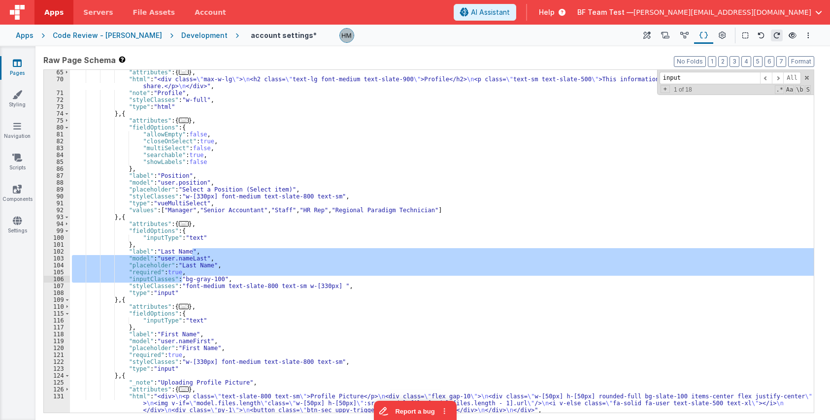
click at [179, 280] on div ""attributes" : { ... } , "html" : "<div class= \" max-w-lg \" > \n <h2 class= \…" at bounding box center [442, 241] width 744 height 343
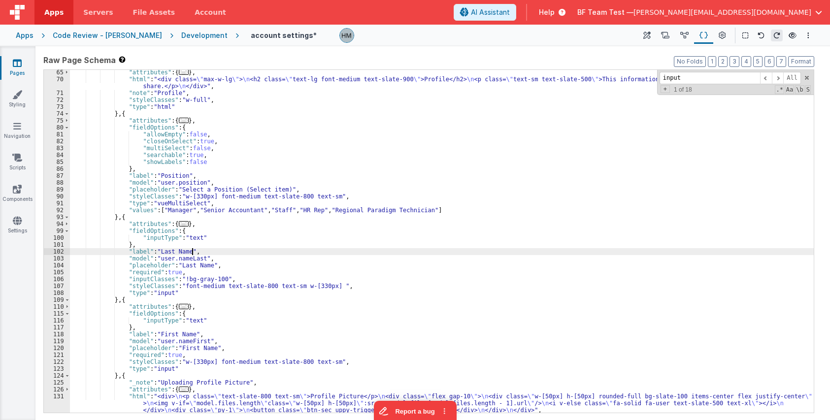
click at [305, 253] on div ""attributes" : { ... } , "html" : "<div class= \" max-w-lg \" > \n <h2 class= \…" at bounding box center [442, 247] width 744 height 357
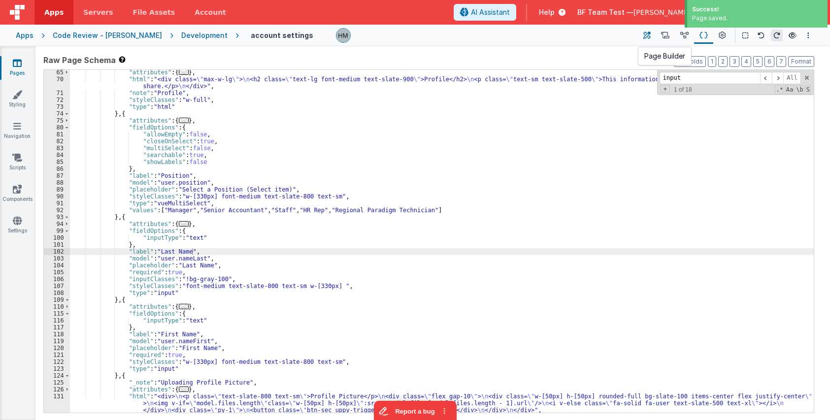
click at [647, 36] on icon at bounding box center [646, 36] width 7 height 10
